Goal: Use online tool/utility

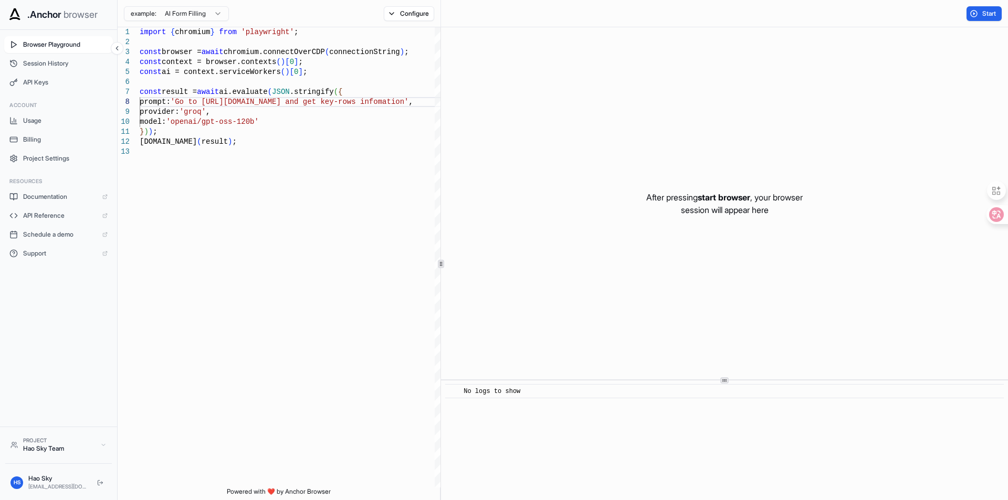
scroll to position [30, 0]
click at [718, 195] on span "start browser" at bounding box center [723, 197] width 52 height 10
click at [713, 204] on p "After pressing start browser , your browser session will appear here" at bounding box center [724, 203] width 156 height 25
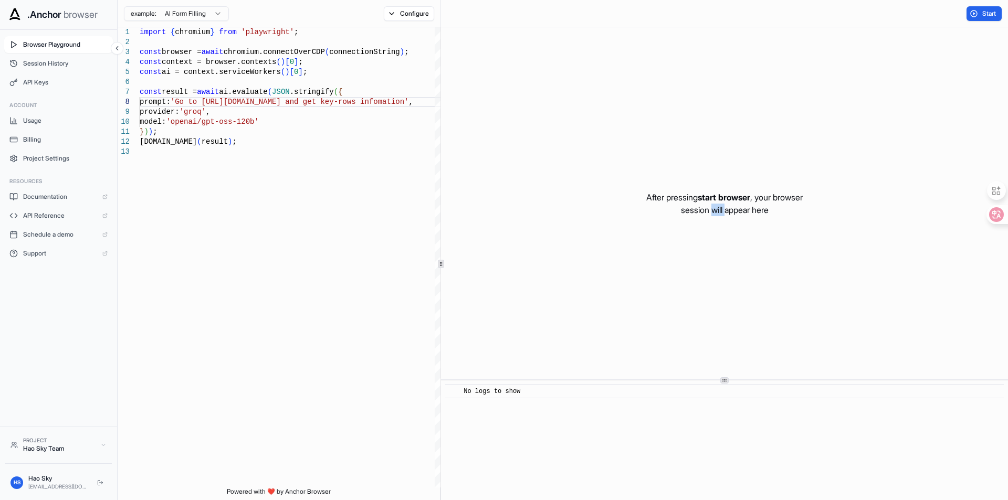
click at [713, 204] on p "After pressing start browser , your browser session will appear here" at bounding box center [724, 203] width 156 height 25
click at [720, 193] on span "start browser" at bounding box center [723, 197] width 52 height 10
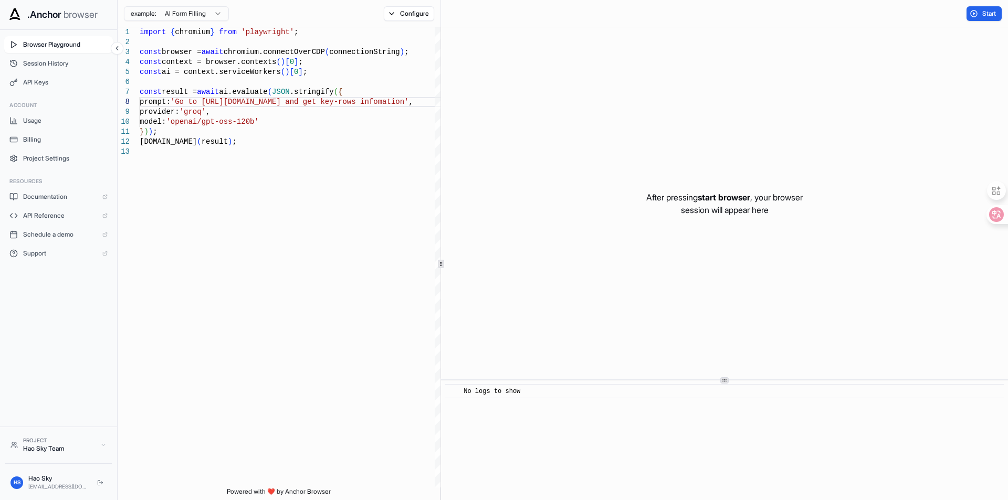
click at [724, 209] on p "After pressing start browser , your browser session will appear here" at bounding box center [724, 203] width 156 height 25
click at [725, 196] on span "start browser" at bounding box center [723, 197] width 52 height 10
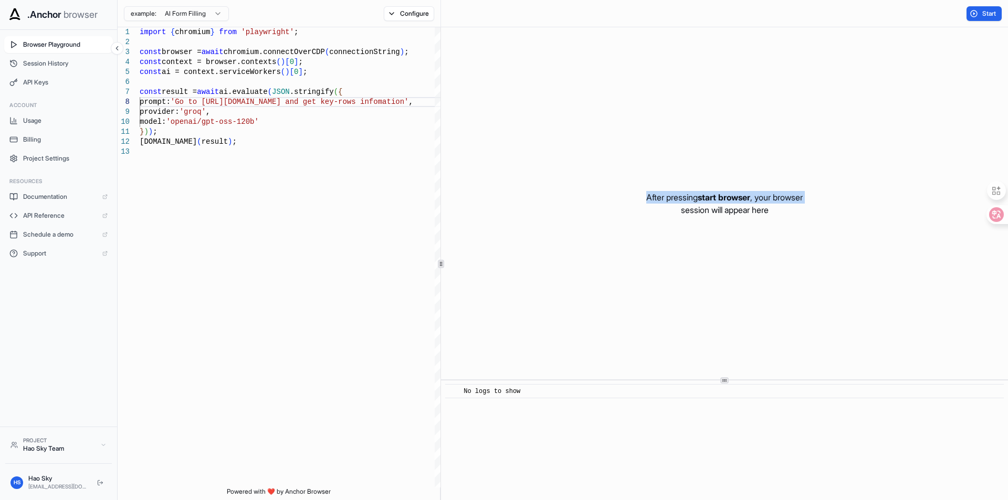
click at [725, 196] on span "start browser" at bounding box center [723, 197] width 52 height 10
click at [726, 207] on p "After pressing start browser , your browser session will appear here" at bounding box center [724, 203] width 156 height 25
click at [725, 195] on span "start browser" at bounding box center [723, 197] width 52 height 10
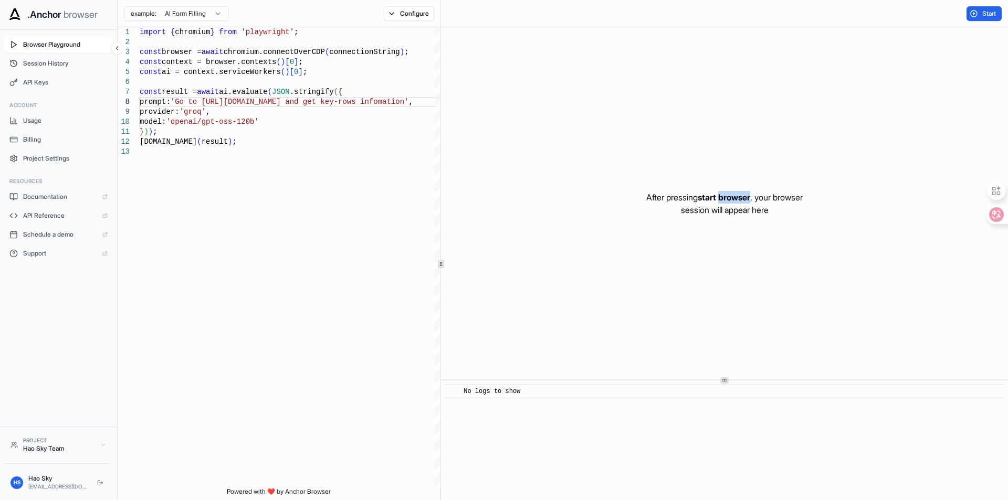
click at [725, 195] on span "start browser" at bounding box center [723, 197] width 52 height 10
click at [728, 211] on p "After pressing start browser , your browser session will appear here" at bounding box center [724, 203] width 156 height 25
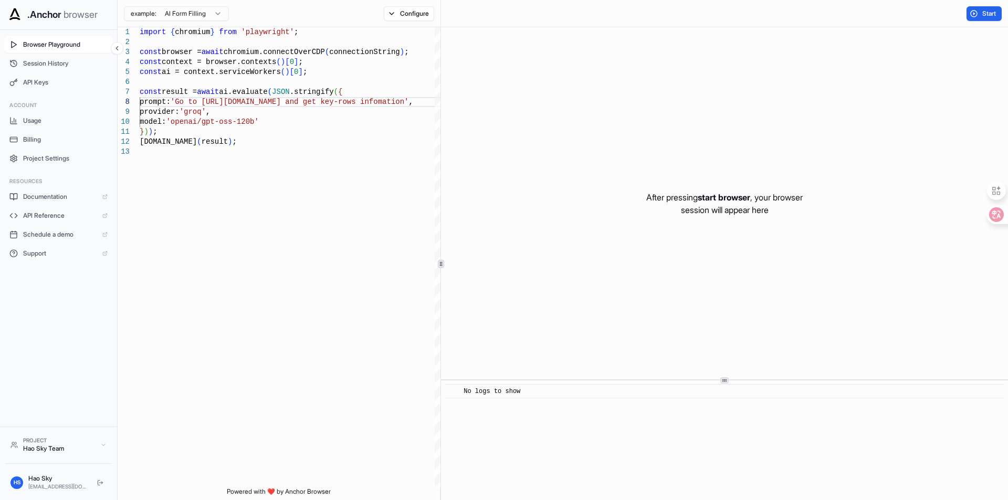
click at [730, 203] on p "After pressing start browser , your browser session will appear here" at bounding box center [724, 203] width 156 height 25
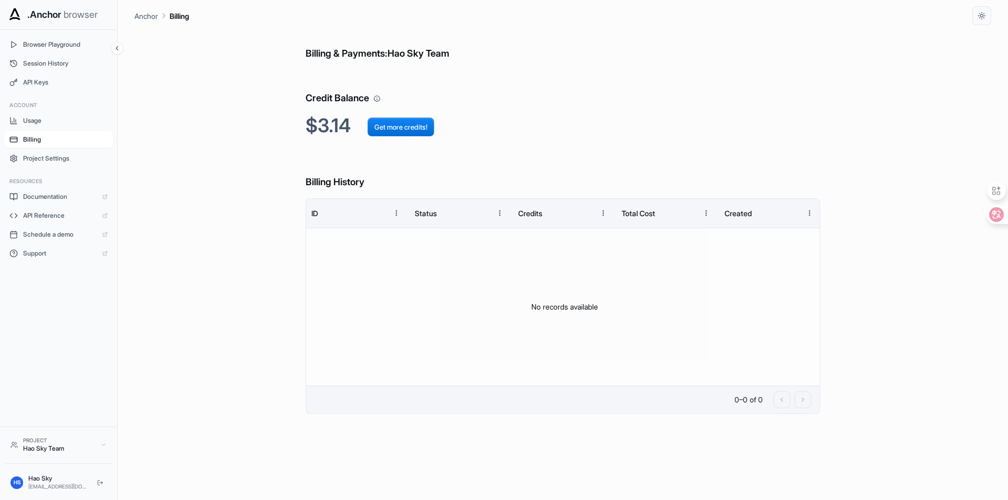
click at [521, 105] on h6 "Credit Balance" at bounding box center [562, 88] width 514 height 36
